Goal: Transaction & Acquisition: Download file/media

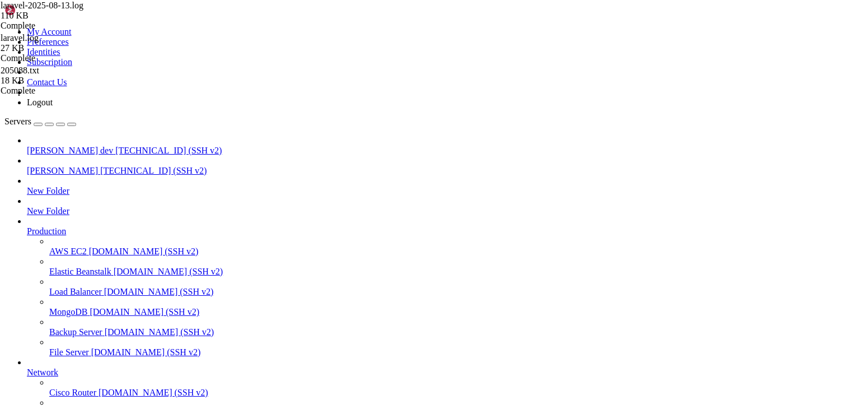
scroll to position [189, 0]
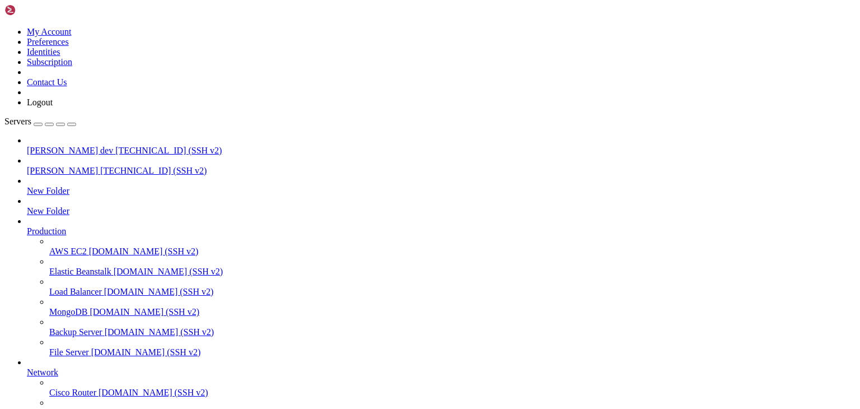
click at [71, 146] on span "[PERSON_NAME] dev" at bounding box center [70, 151] width 86 height 10
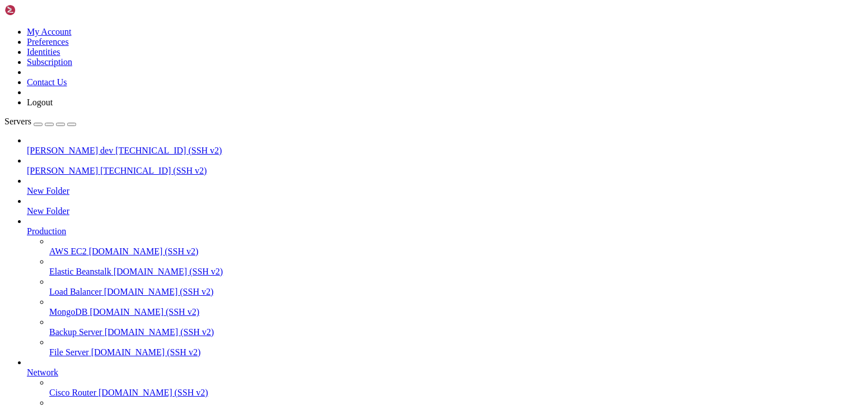
drag, startPoint x: 208, startPoint y: 990, endPoint x: 162, endPoint y: 1009, distance: 49.7
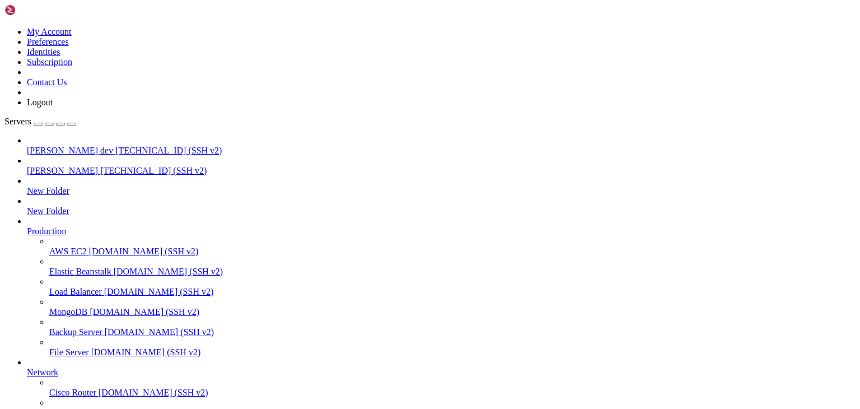
type input "/public_html/assets"
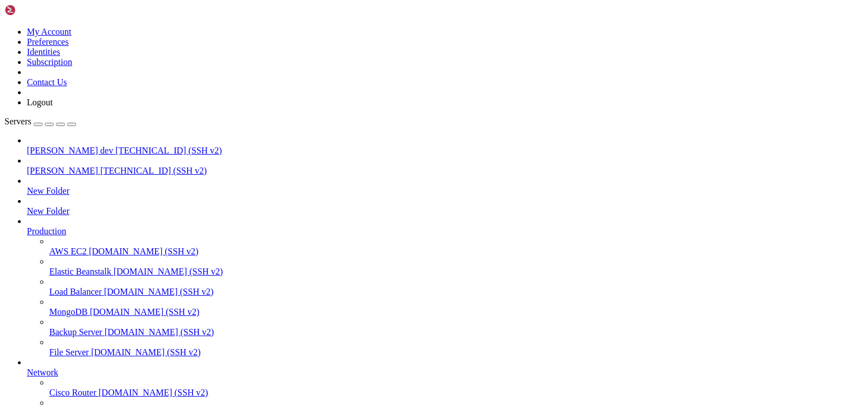
type input "/public_html/assets/companies/receivable_accounts/nomipay/443639/205090/certifi…"
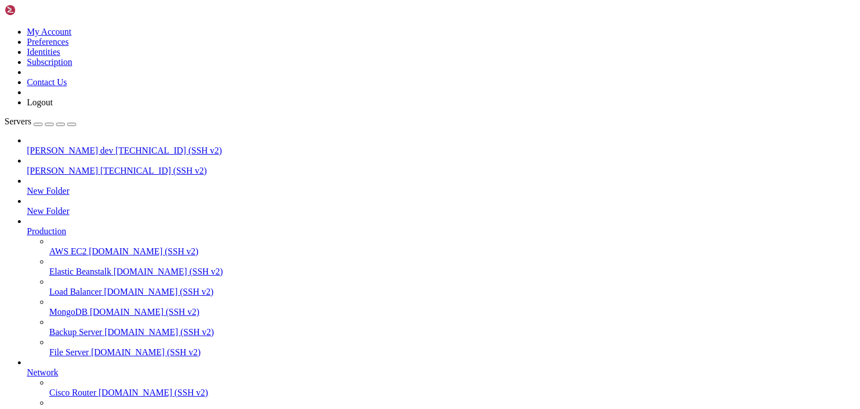
click at [68, 146] on span "[PERSON_NAME] dev" at bounding box center [70, 151] width 86 height 10
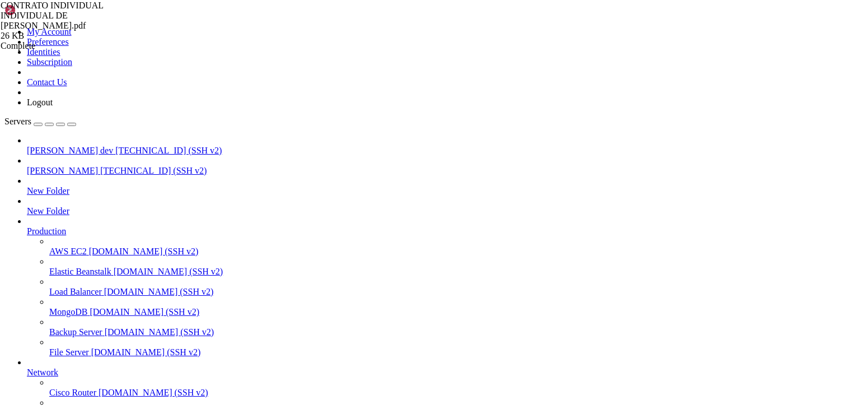
type input "/public_html/public/assets/companies"
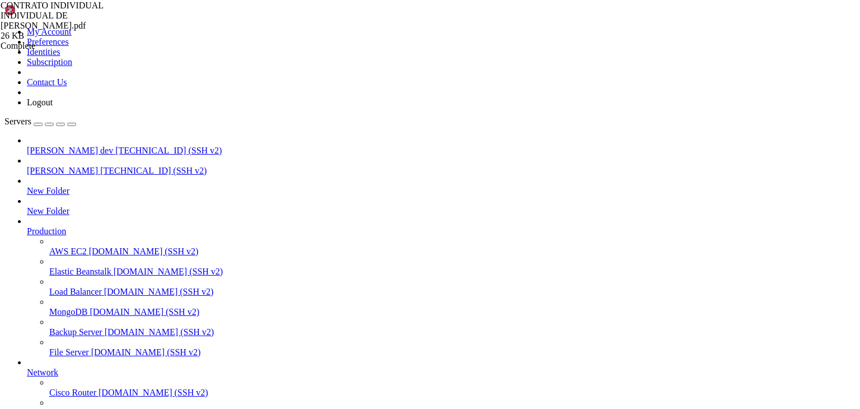
drag, startPoint x: 439, startPoint y: 1068, endPoint x: 393, endPoint y: 1092, distance: 51.6
